Goal: Task Accomplishment & Management: Use online tool/utility

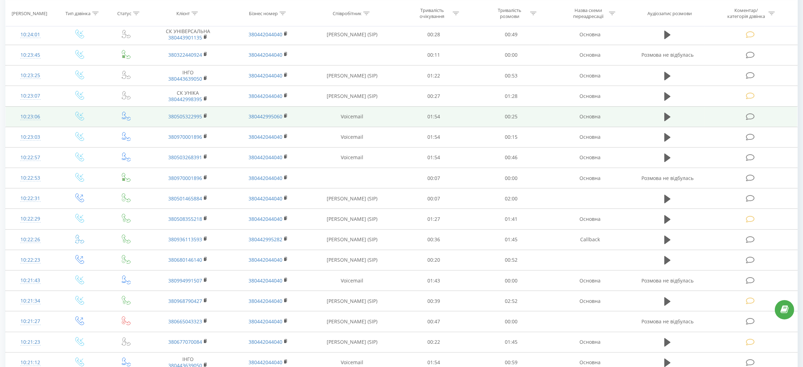
scroll to position [120, 0]
drag, startPoint x: 314, startPoint y: 122, endPoint x: 385, endPoint y: 118, distance: 71.5
click at [385, 118] on td "Voicemail" at bounding box center [352, 118] width 87 height 20
copy td "Voicemail"
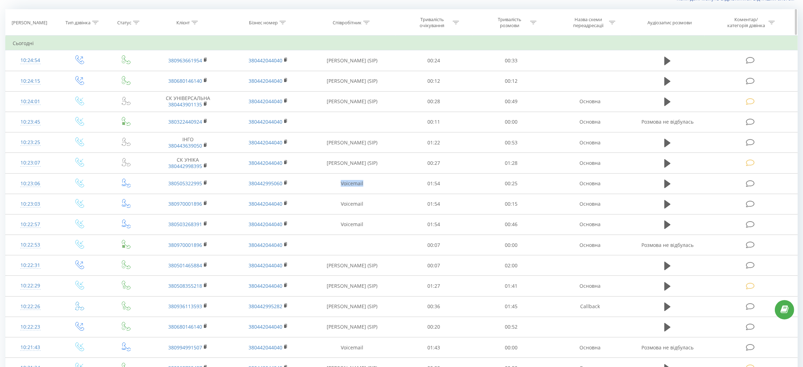
scroll to position [0, 0]
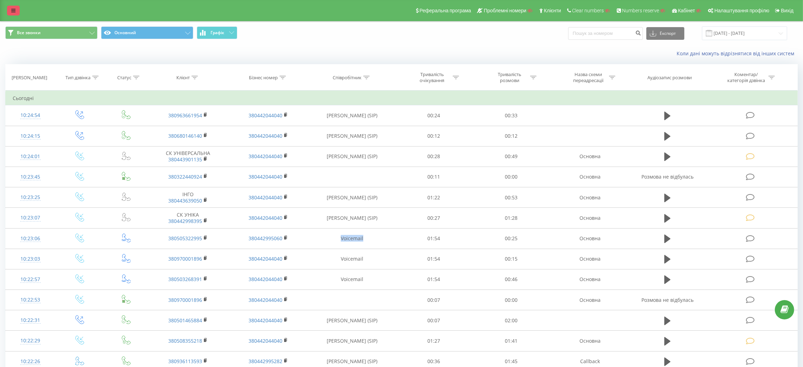
click at [10, 11] on link at bounding box center [13, 11] width 13 height 10
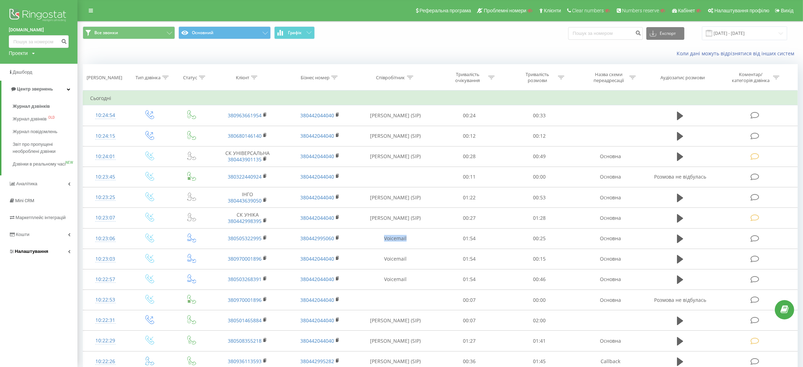
click at [34, 250] on link "Налаштування" at bounding box center [38, 251] width 77 height 17
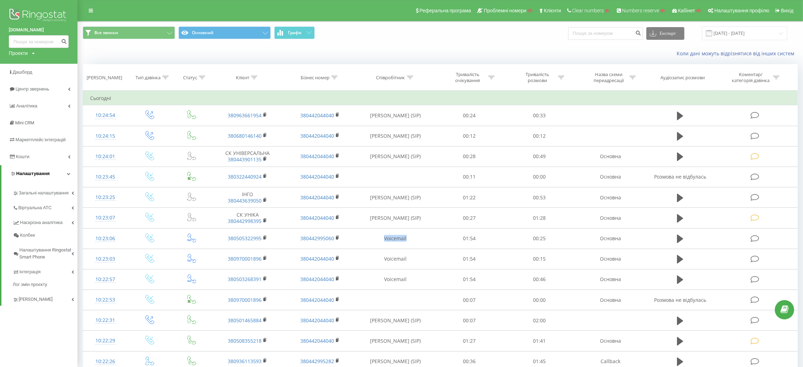
click at [48, 177] on link "Налаштування" at bounding box center [39, 173] width 76 height 17
click at [48, 177] on link "Налаштування" at bounding box center [38, 173] width 77 height 17
click at [45, 190] on span "Загальні налаштування" at bounding box center [45, 196] width 53 height 14
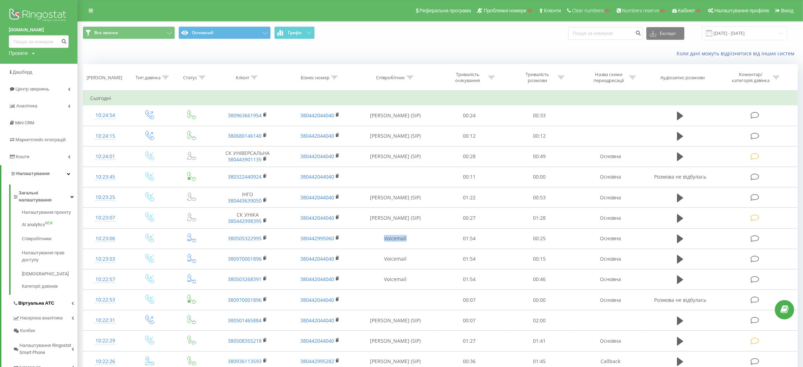
click at [34, 299] on span "Віртуальна АТС" at bounding box center [36, 302] width 36 height 7
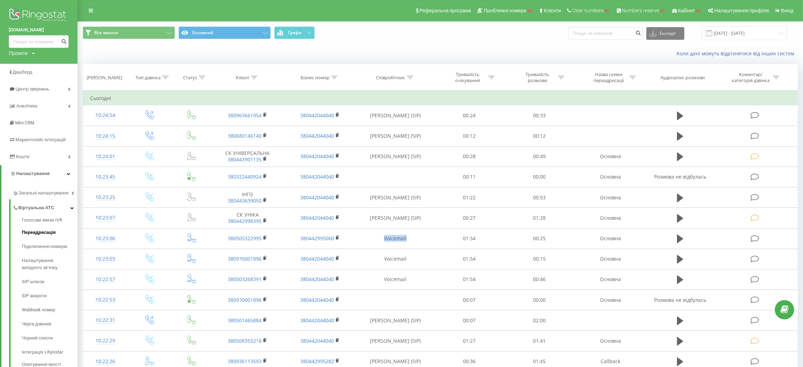
click at [37, 230] on span "Переадресація" at bounding box center [39, 232] width 34 height 7
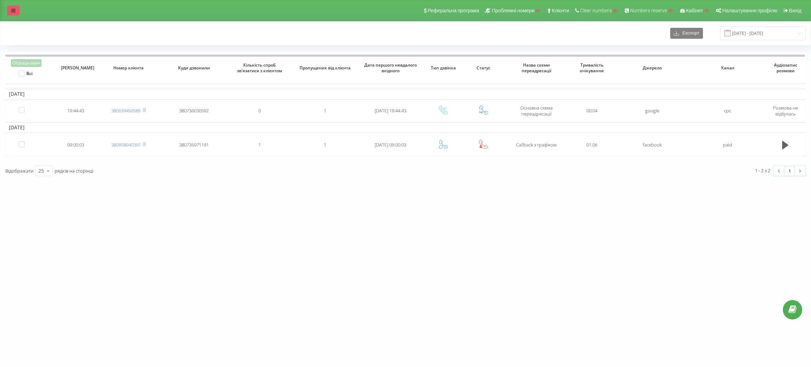
click at [10, 6] on link at bounding box center [13, 11] width 13 height 10
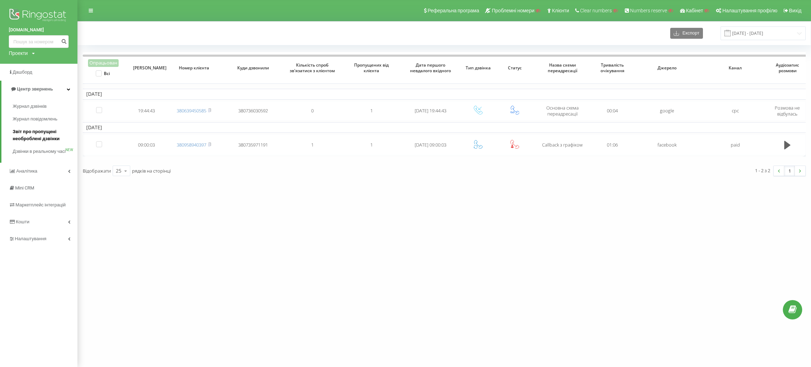
click at [27, 140] on span "Звіт про пропущені необроблені дзвінки" at bounding box center [43, 135] width 61 height 14
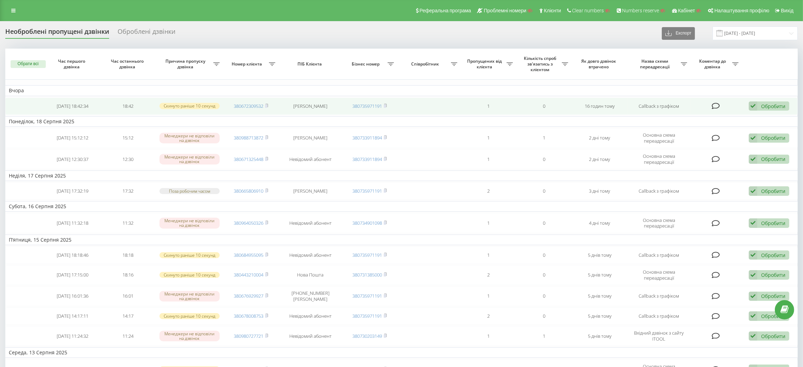
click at [715, 103] on icon at bounding box center [716, 105] width 8 height 7
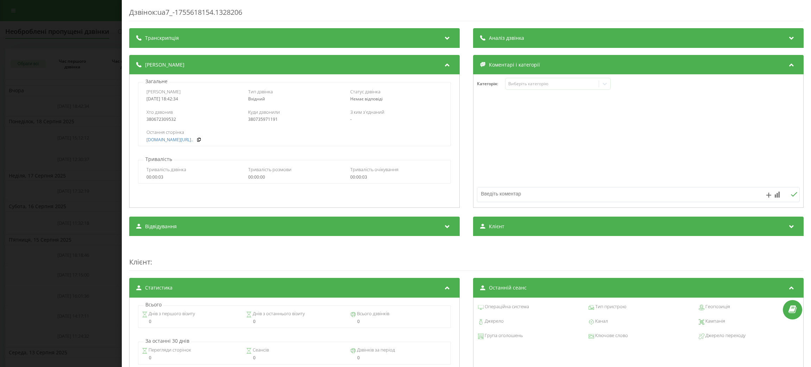
click at [80, 76] on div "Дзвінок : ua7_-1755618154.1328206 Транскрипція Для AI-аналізу майбутніх дзвінкі…" at bounding box center [405, 183] width 811 height 367
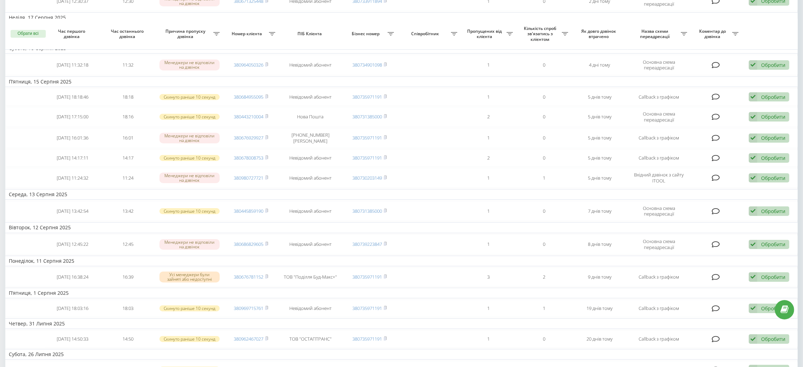
scroll to position [396, 0]
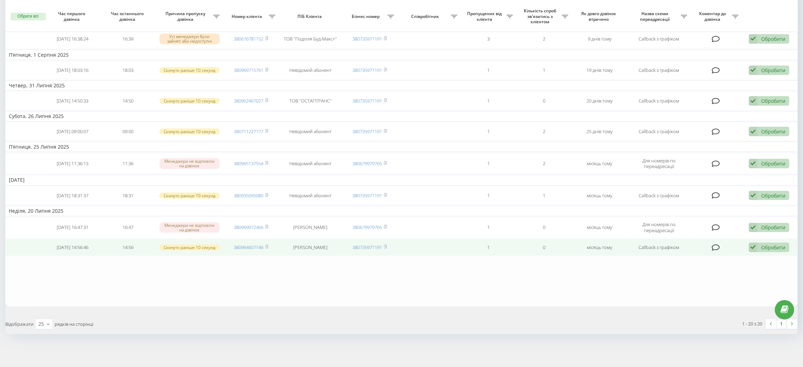
click at [776, 247] on div "Обробити" at bounding box center [773, 247] width 24 height 7
click at [696, 295] on span "Інший варіант" at bounding box center [680, 296] width 35 height 7
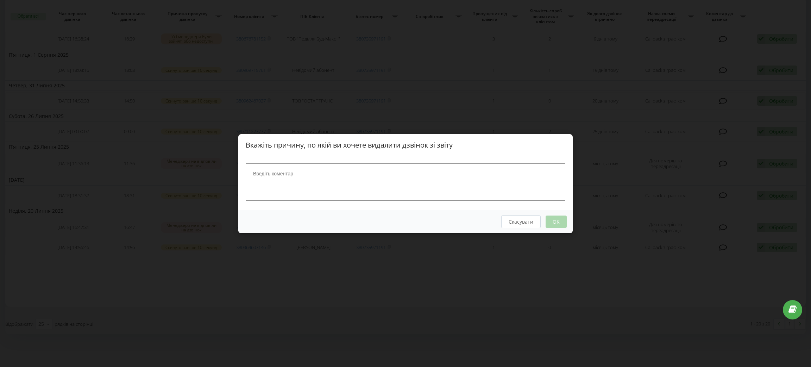
click at [433, 190] on textarea at bounding box center [406, 181] width 320 height 37
type textarea "оквнокнппаотчрпт"
click at [512, 225] on button "Скасувати" at bounding box center [520, 221] width 39 height 13
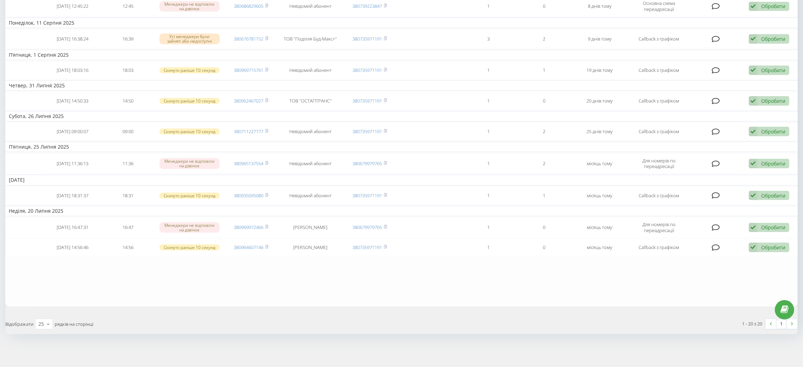
scroll to position [0, 0]
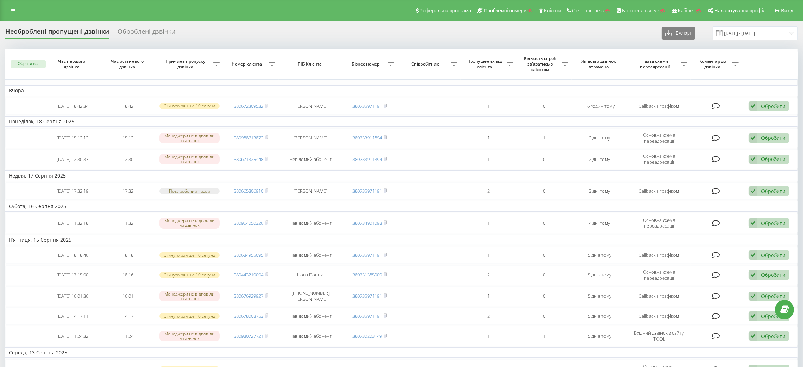
click at [157, 35] on div "Оброблені дзвінки" at bounding box center [147, 33] width 58 height 11
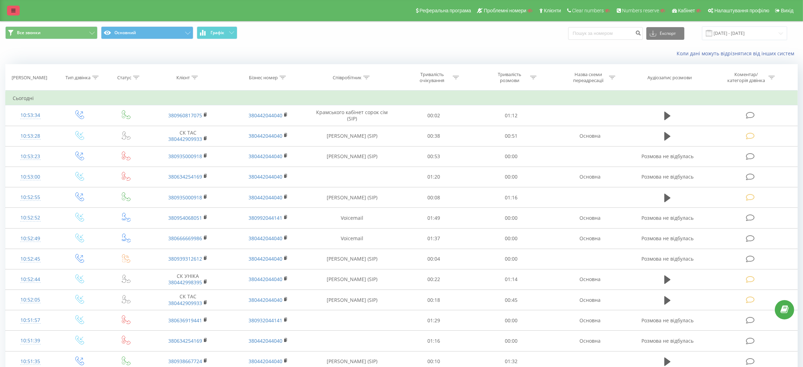
click at [13, 11] on icon at bounding box center [13, 10] width 4 height 5
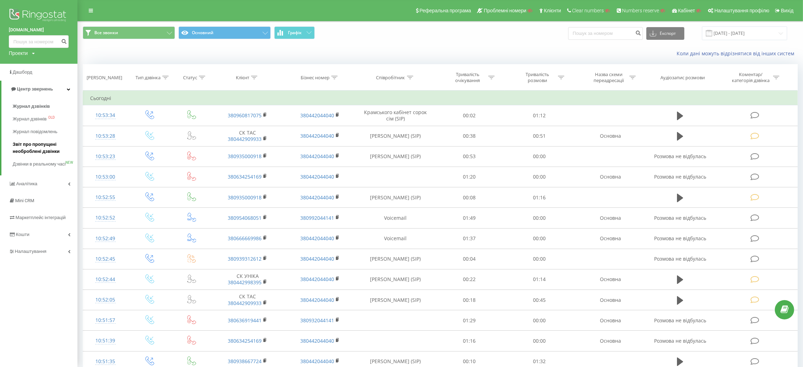
click at [34, 151] on span "Звіт про пропущені необроблені дзвінки" at bounding box center [43, 148] width 61 height 14
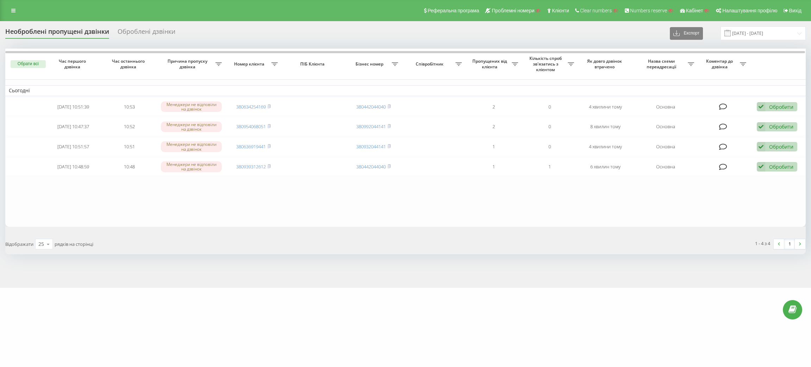
click at [147, 35] on div "Оброблені дзвінки" at bounding box center [147, 33] width 58 height 11
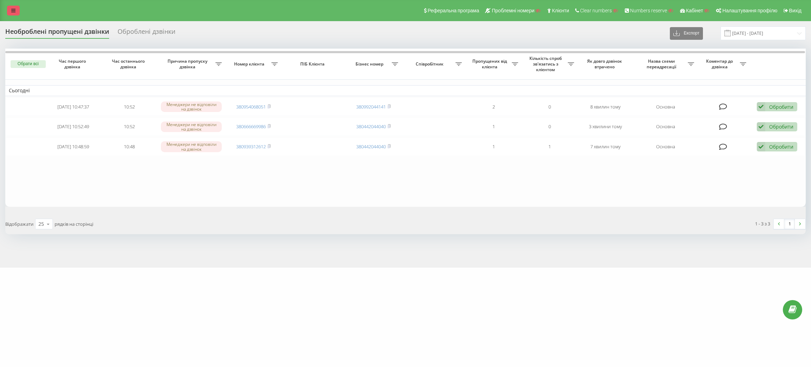
click at [14, 15] on link at bounding box center [13, 11] width 13 height 10
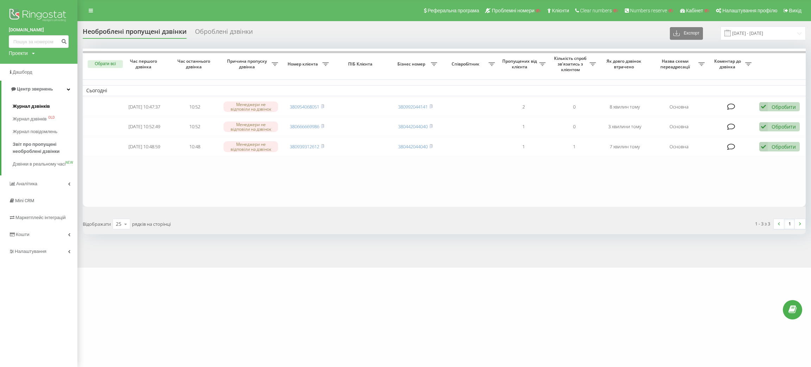
click at [32, 101] on link "Журнал дзвінків" at bounding box center [45, 106] width 65 height 13
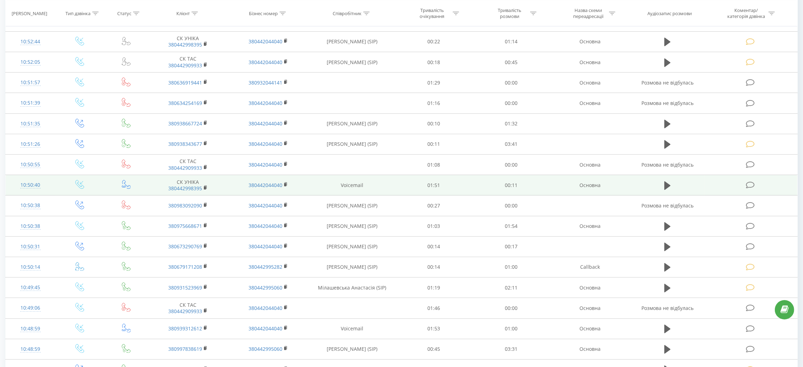
scroll to position [278, 0]
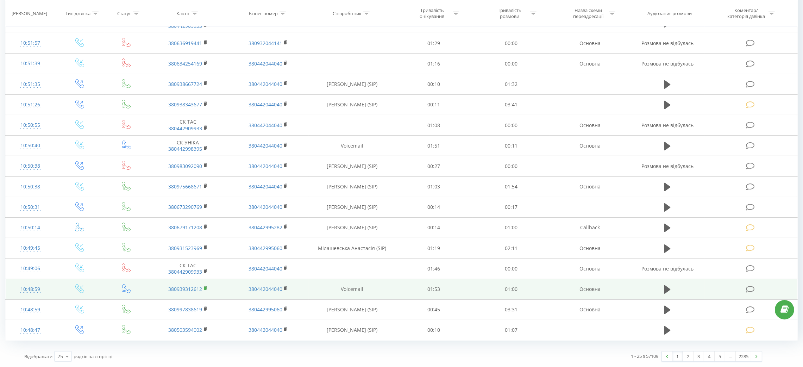
click at [204, 287] on rect at bounding box center [205, 288] width 2 height 3
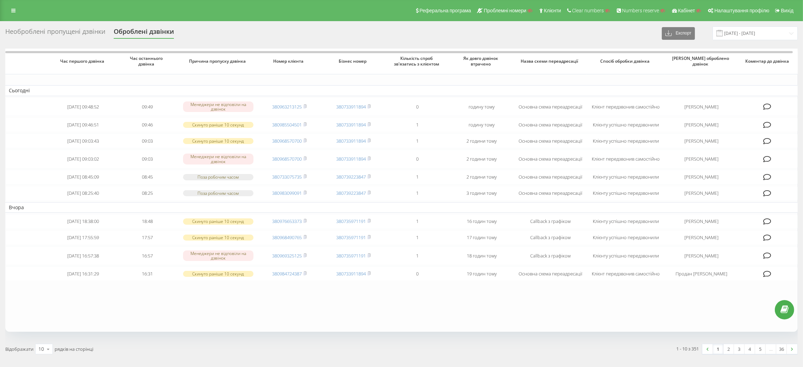
click at [80, 33] on div "Необроблені пропущені дзвінки" at bounding box center [55, 33] width 100 height 11
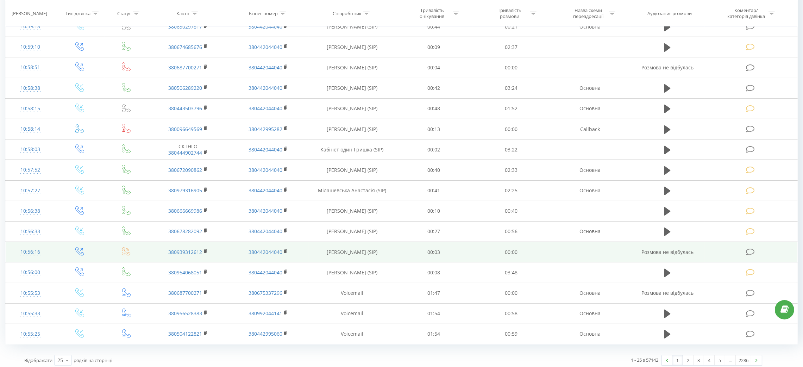
scroll to position [278, 0]
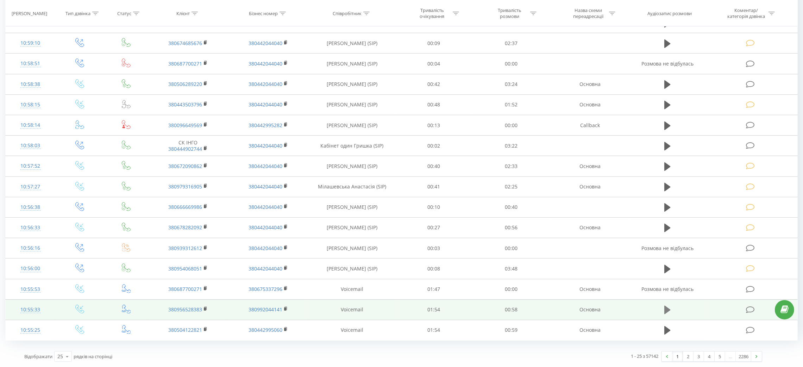
click at [664, 310] on icon at bounding box center [667, 310] width 6 height 10
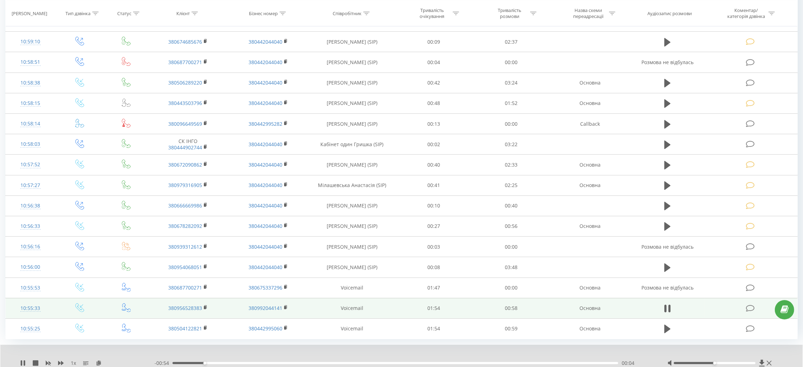
click at [297, 364] on div "00:04" at bounding box center [395, 363] width 446 height 2
click at [349, 364] on div "00:23" at bounding box center [395, 363] width 446 height 2
click at [665, 311] on icon at bounding box center [665, 308] width 2 height 8
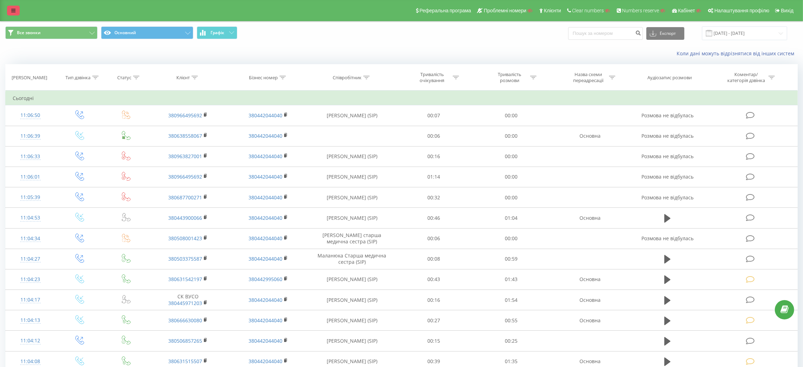
click at [17, 13] on link at bounding box center [13, 11] width 13 height 10
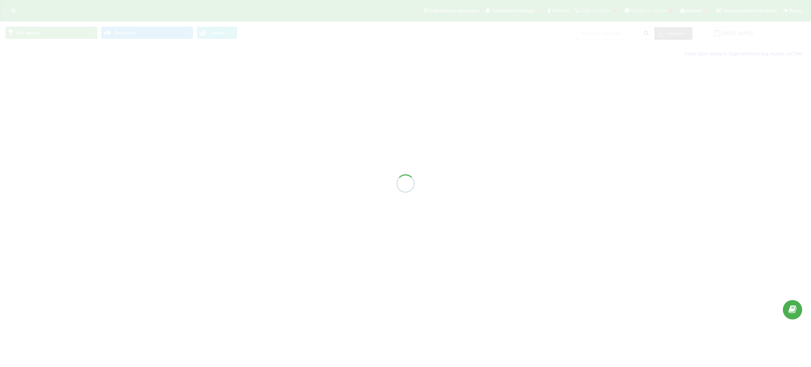
click at [16, 14] on div at bounding box center [405, 183] width 811 height 367
click at [7, 13] on div at bounding box center [405, 183] width 811 height 367
click at [11, 13] on div at bounding box center [405, 183] width 811 height 367
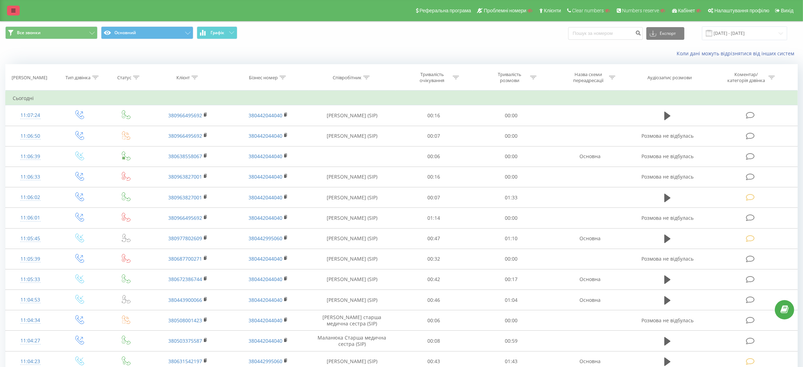
click at [11, 13] on icon at bounding box center [13, 10] width 4 height 5
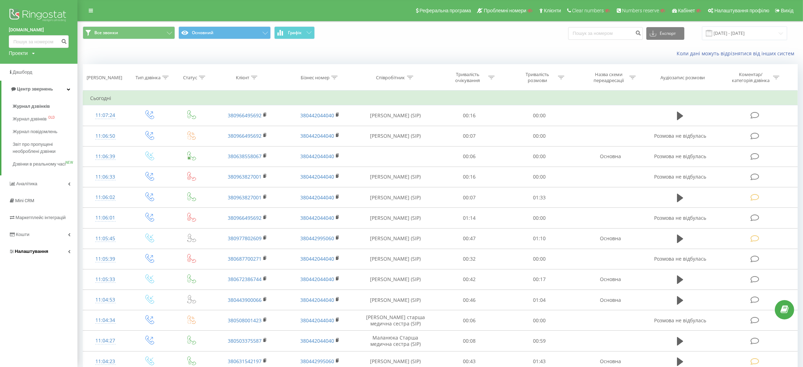
click at [31, 251] on link "Налаштування" at bounding box center [38, 251] width 77 height 17
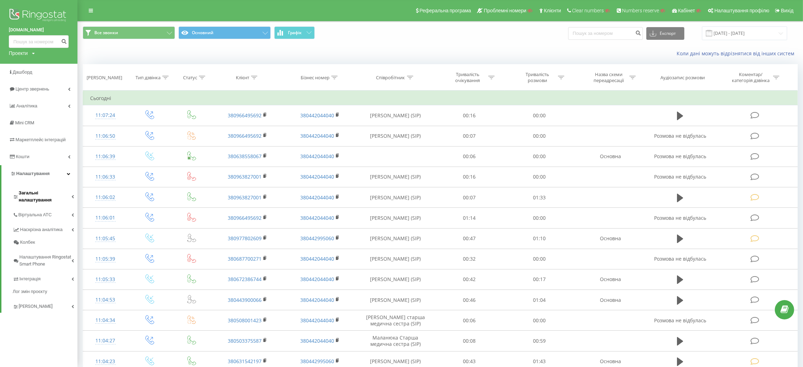
click at [34, 191] on span "Загальні налаштування" at bounding box center [45, 196] width 53 height 14
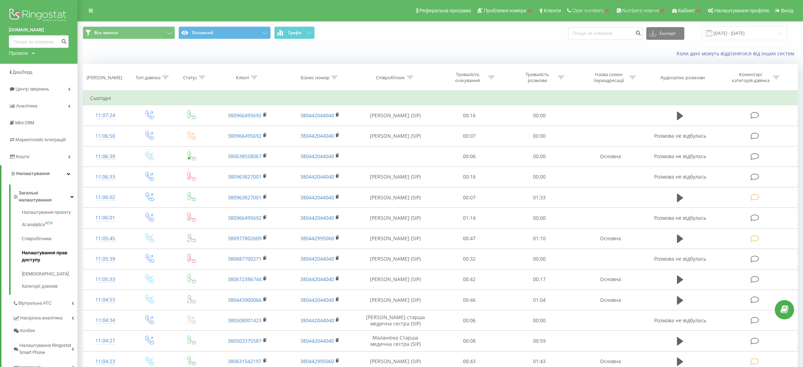
click at [39, 249] on span "Налаштування прав доступу" at bounding box center [48, 256] width 52 height 14
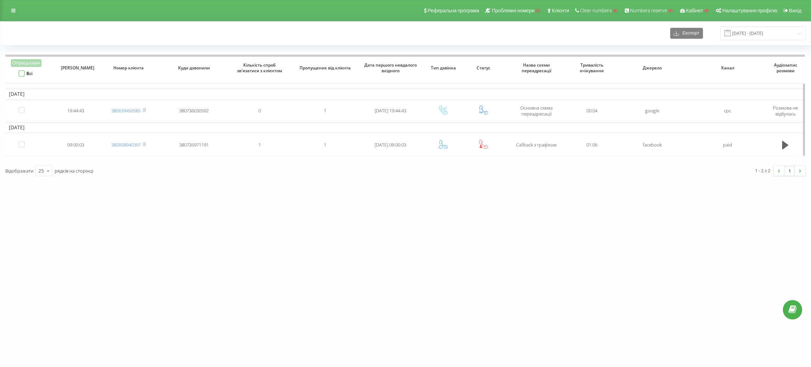
click at [21, 74] on label "Всі" at bounding box center [26, 73] width 14 height 6
click at [22, 72] on label "Всі" at bounding box center [26, 73] width 14 height 6
click at [11, 8] on icon at bounding box center [13, 10] width 4 height 5
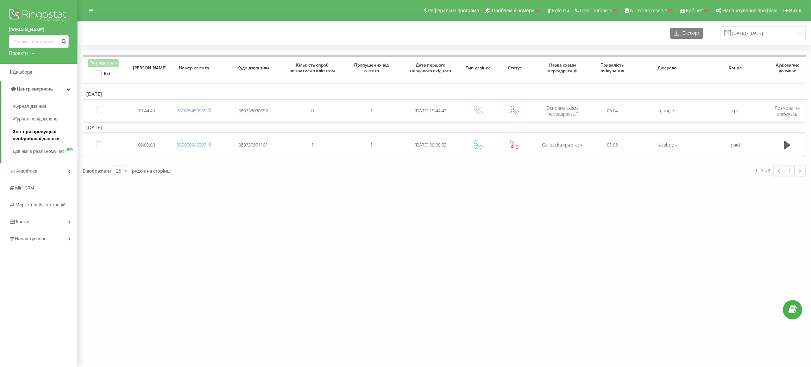
click at [34, 132] on span "Звіт про пропущені необроблені дзвінки" at bounding box center [43, 135] width 61 height 14
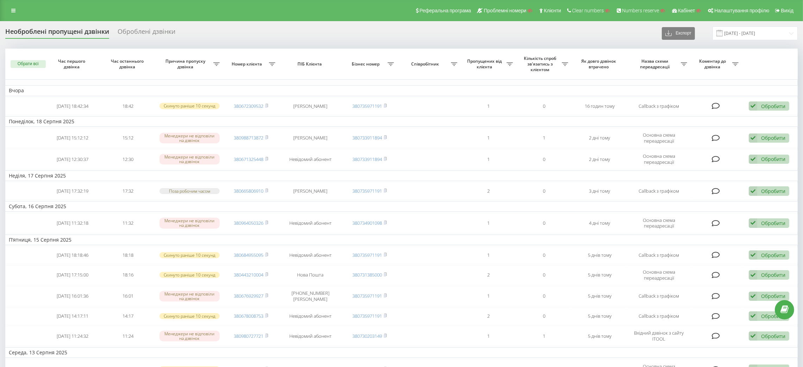
click at [38, 63] on button "Обрати всі" at bounding box center [28, 64] width 35 height 8
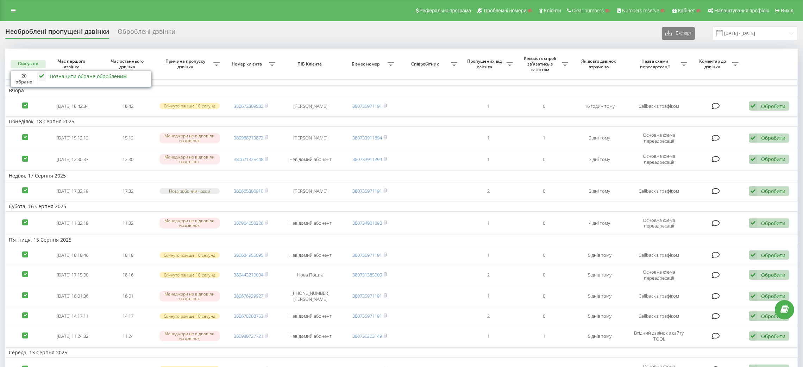
click at [30, 63] on button "Скасувати" at bounding box center [28, 64] width 35 height 8
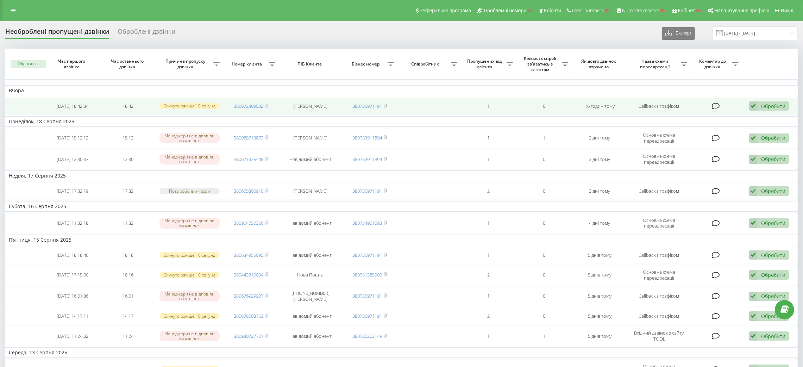
click at [759, 109] on div "Обробити Не вдалося зв'язатися Зв'язався з клієнтом за допомогою іншого каналу …" at bounding box center [769, 106] width 40 height 10
click at [703, 158] on div "Інший варіант" at bounding box center [723, 155] width 132 height 13
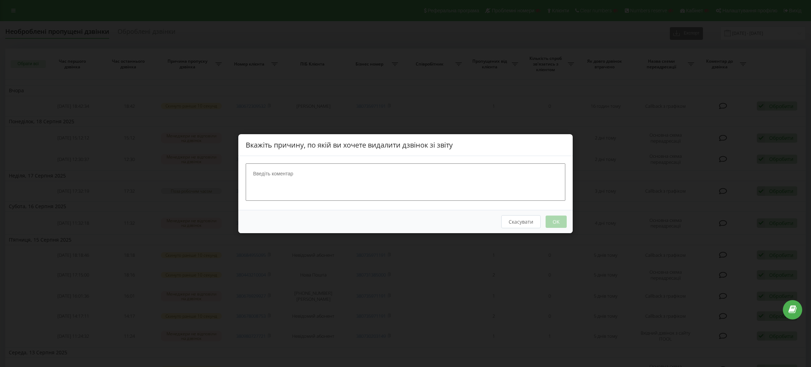
click at [356, 174] on textarea at bounding box center [406, 181] width 320 height 37
type textarea "Тест"
click at [553, 222] on button "OK" at bounding box center [555, 221] width 21 height 12
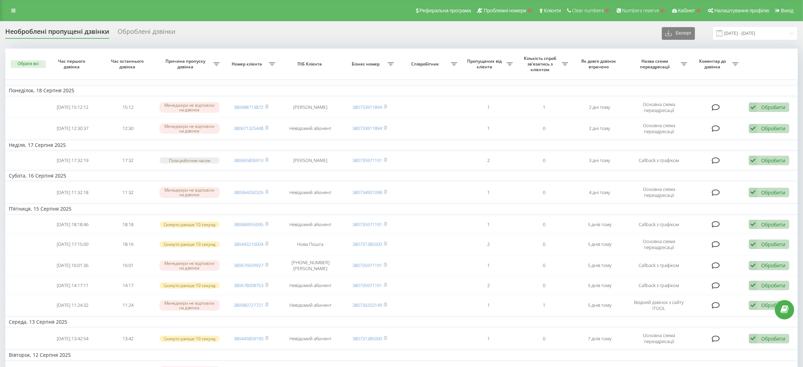
click at [147, 37] on div "Оброблені дзвінки" at bounding box center [147, 33] width 58 height 11
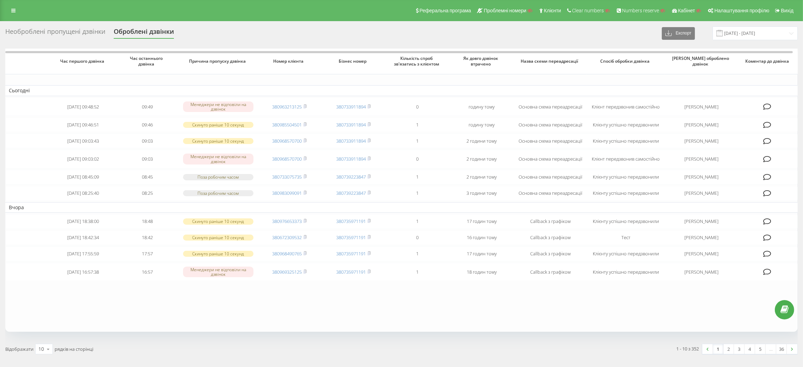
click at [72, 33] on div "Необроблені пропущені дзвінки" at bounding box center [55, 33] width 100 height 11
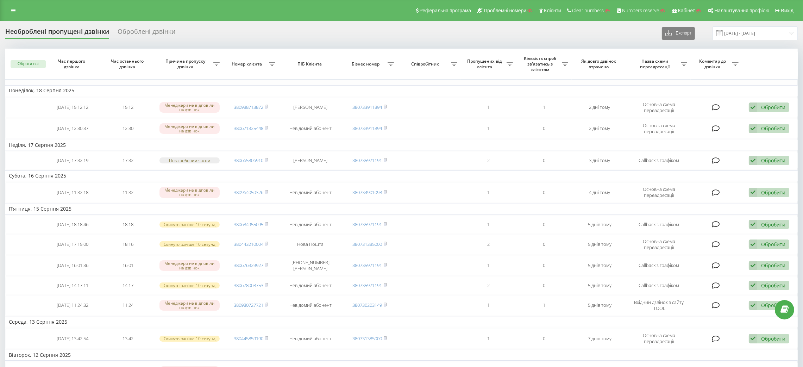
click at [135, 33] on div "Оброблені дзвінки" at bounding box center [147, 33] width 58 height 11
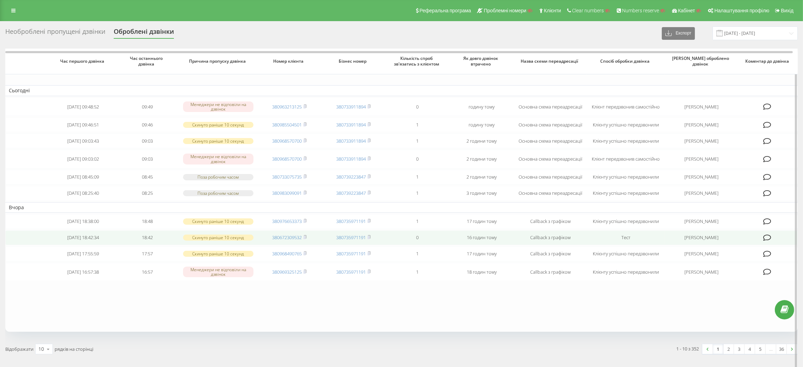
click at [577, 239] on td "Callback з графіком" at bounding box center [549, 237] width 73 height 15
click at [164, 235] on td "18:42" at bounding box center [147, 237] width 64 height 15
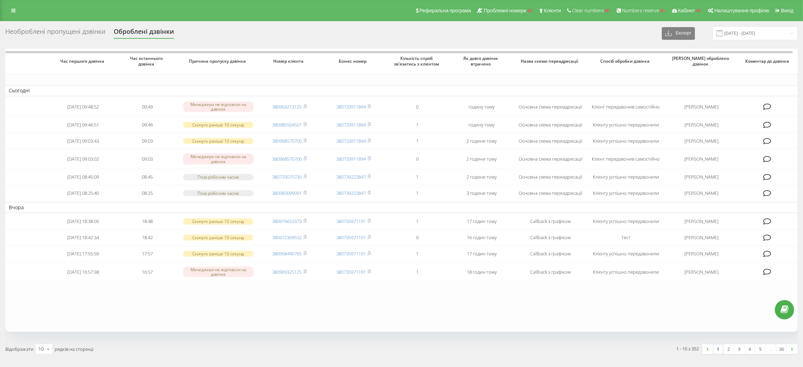
drag, startPoint x: 8, startPoint y: 14, endPoint x: 13, endPoint y: 16, distance: 5.8
click at [8, 14] on link at bounding box center [13, 11] width 13 height 10
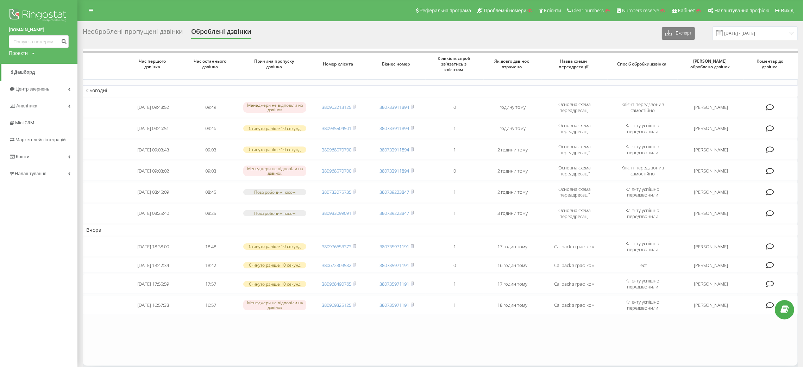
click at [29, 52] on div "Проекти Пошук" at bounding box center [22, 53] width 26 height 7
click at [33, 62] on input "text" at bounding box center [28, 64] width 35 height 10
paste input "[DOMAIN_NAME]"
type input "[DOMAIN_NAME]"
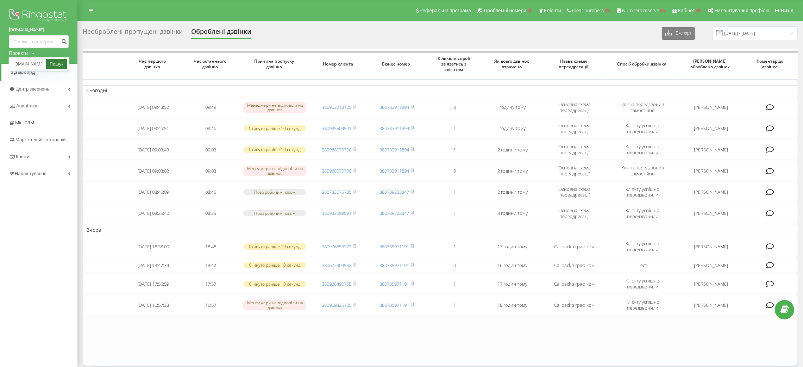
scroll to position [0, 0]
click at [50, 62] on link "Пошук" at bounding box center [56, 64] width 21 height 10
